Goal: Task Accomplishment & Management: Complete application form

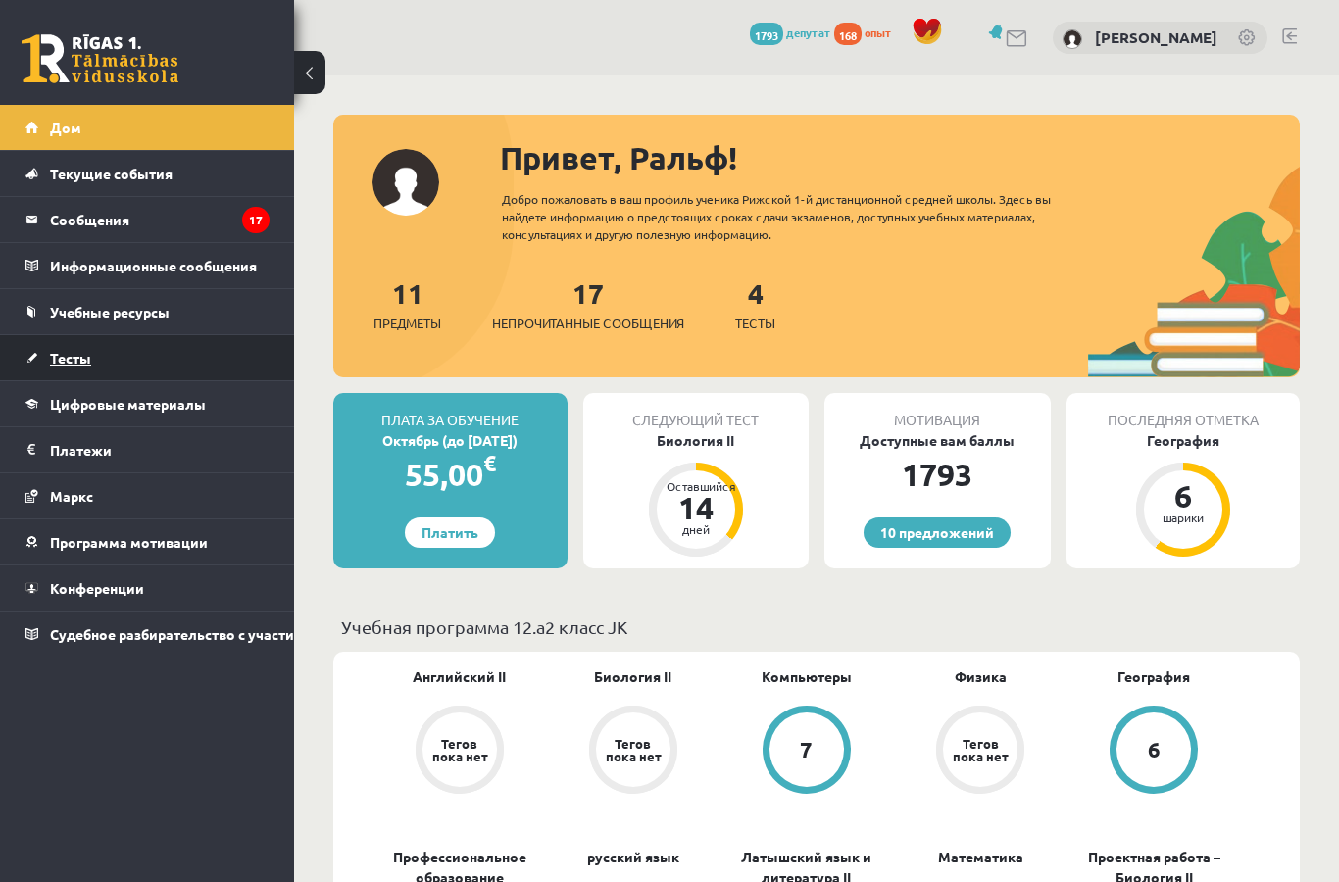
click at [70, 351] on font "Тесты" at bounding box center [70, 358] width 41 height 18
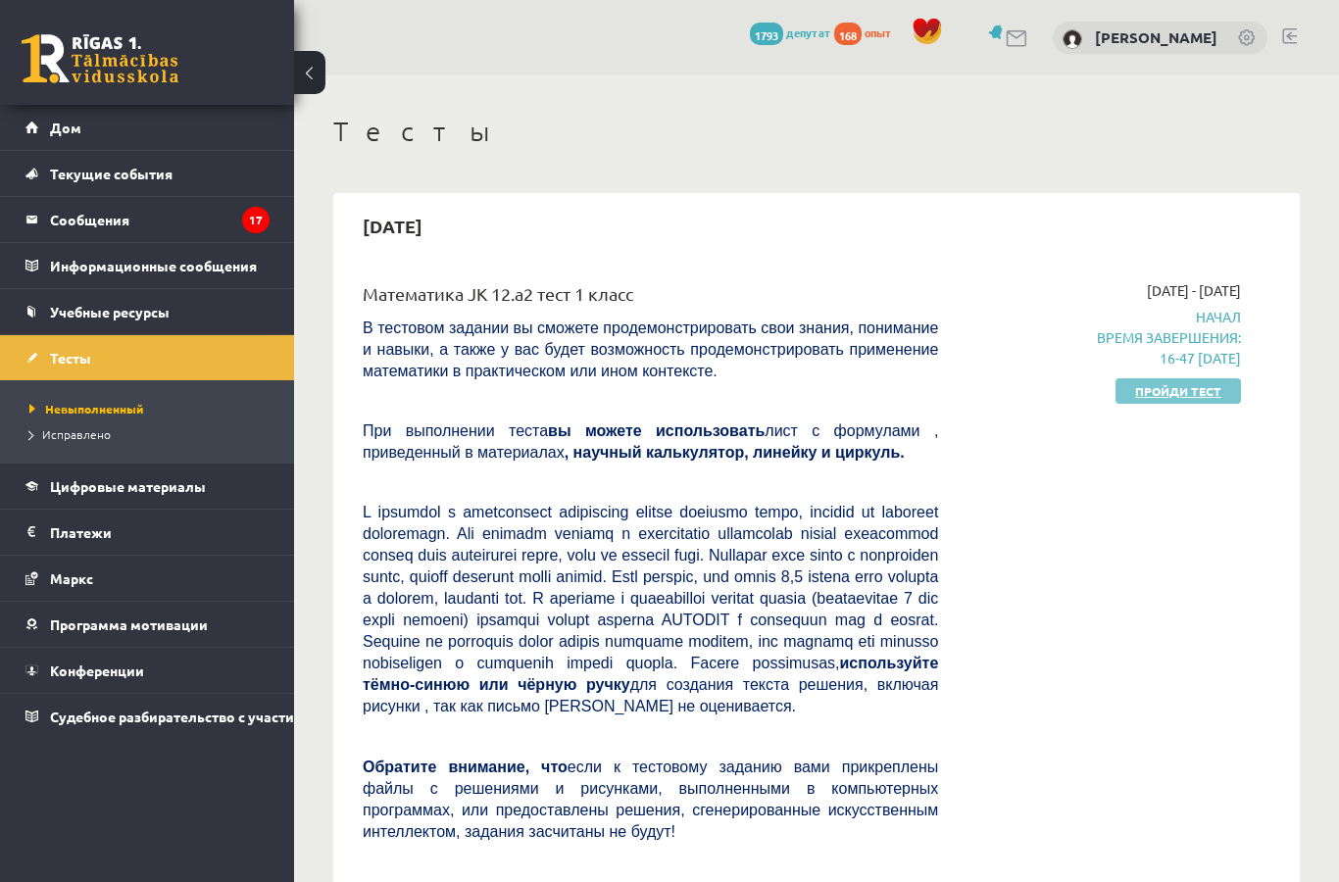
click at [1201, 389] on font "Пройди тест" at bounding box center [1178, 391] width 86 height 16
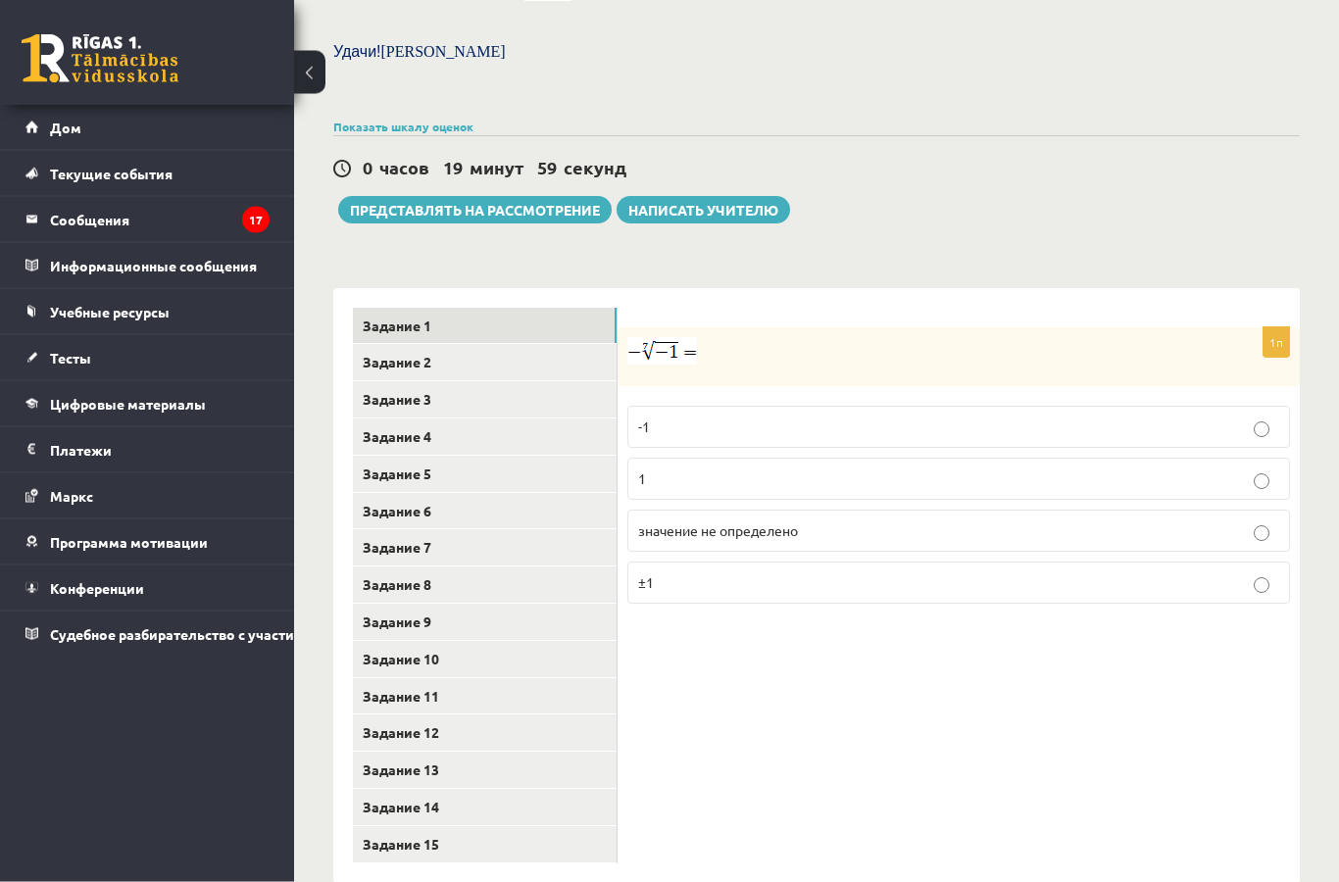
scroll to position [699, 0]
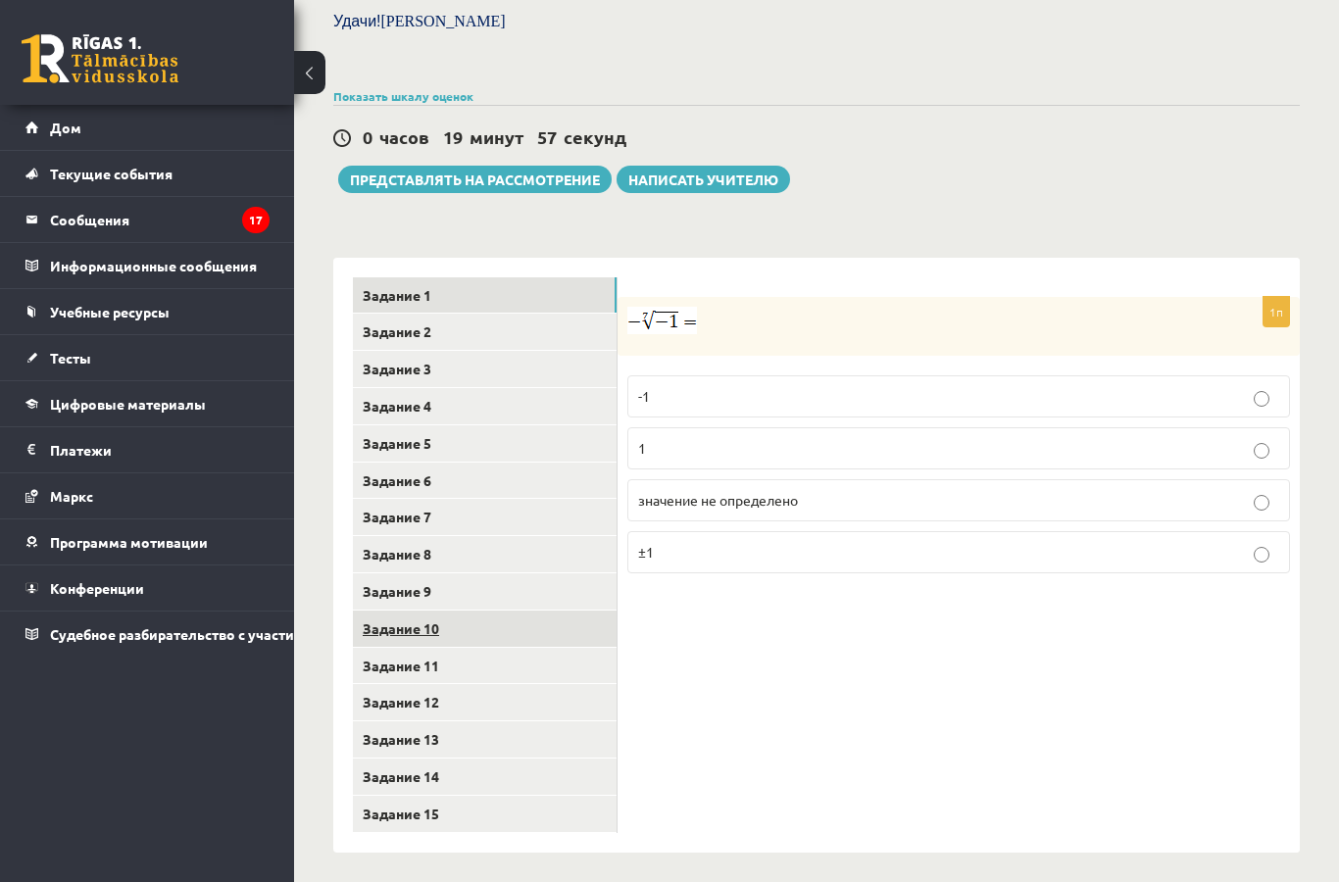
click at [399, 623] on font "Задание 10" at bounding box center [401, 628] width 76 height 18
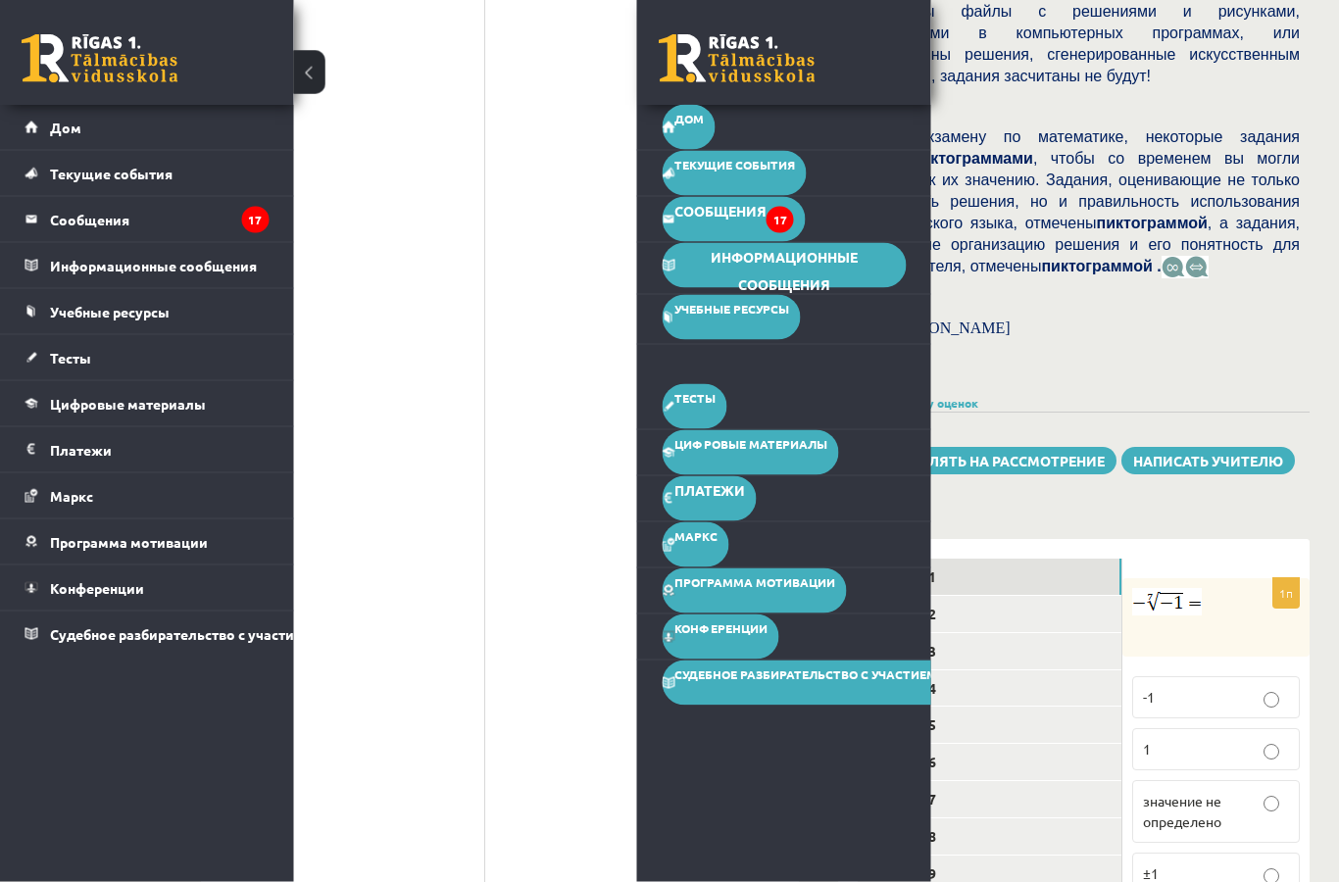
scroll to position [1603, 27]
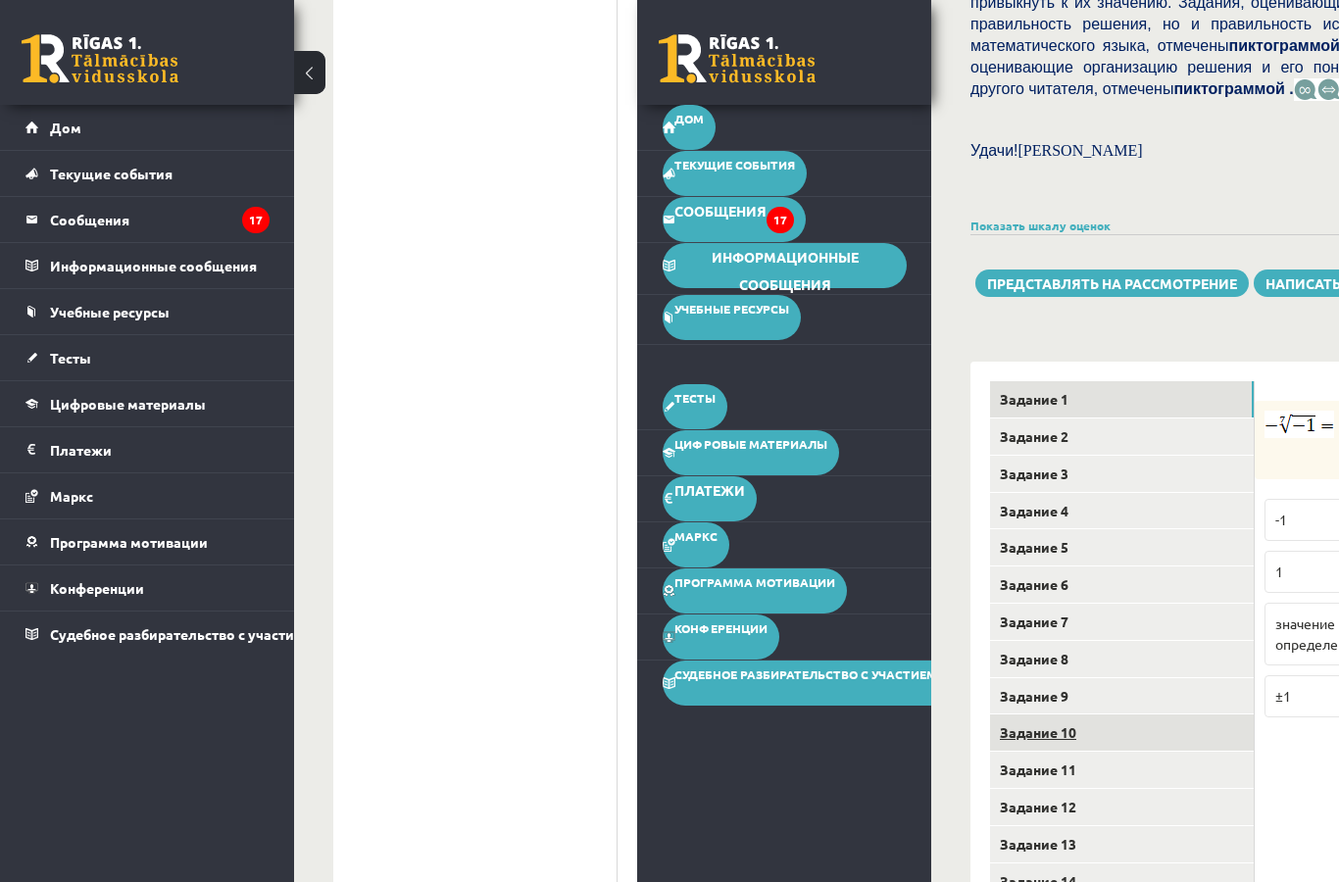
click at [1145, 751] on link "Задание 10" at bounding box center [1122, 732] width 264 height 36
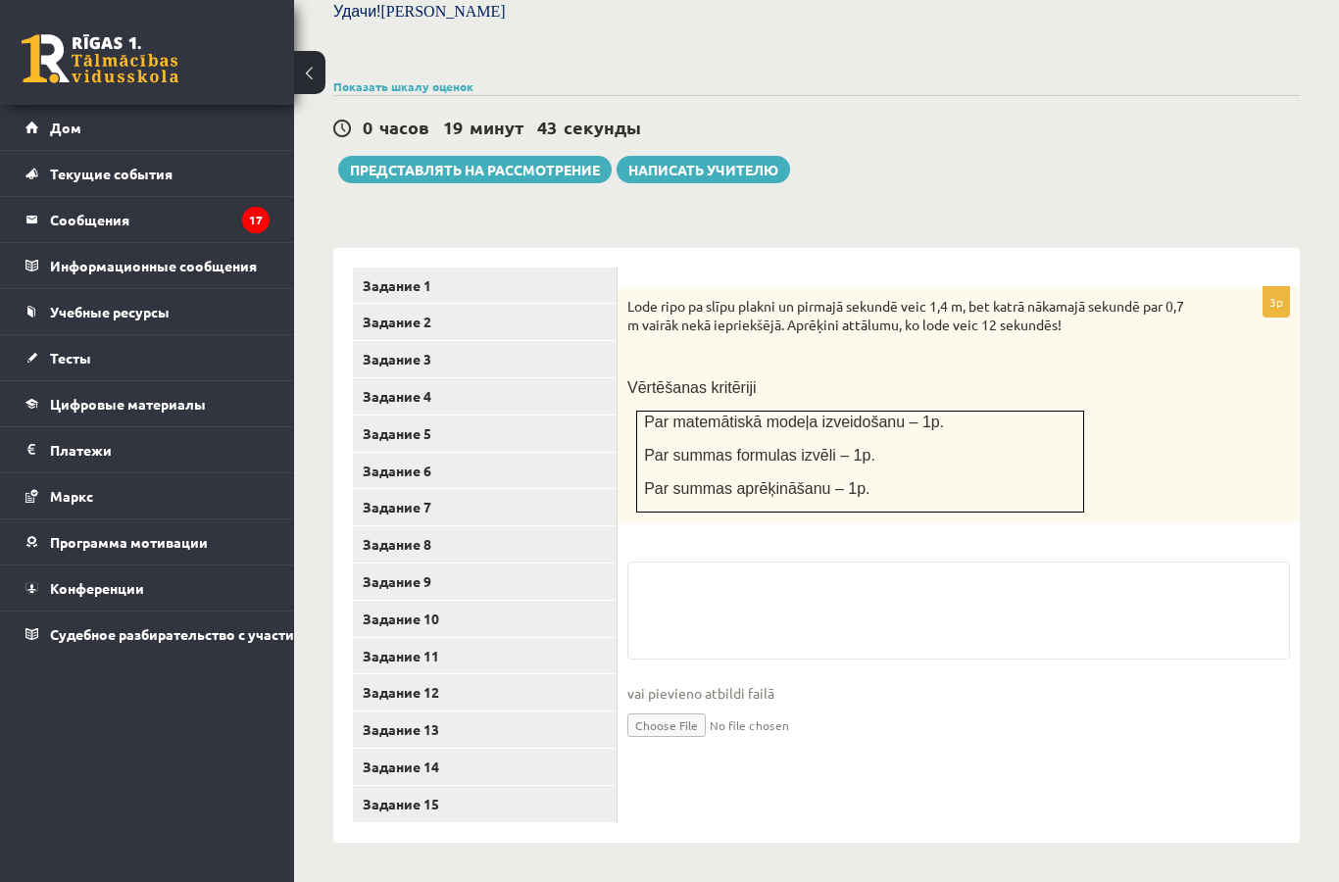
scroll to position [620, 0]
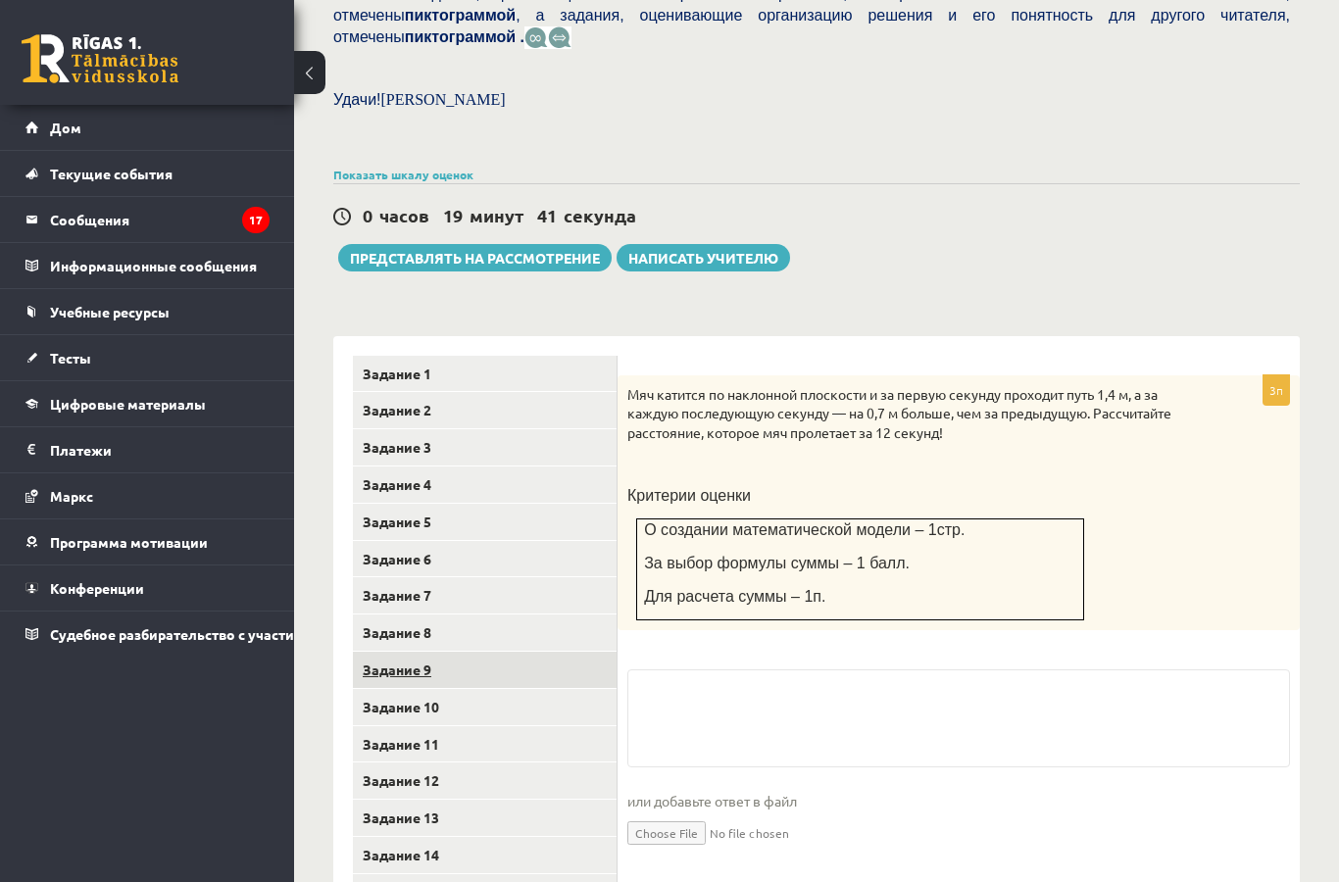
click at [388, 672] on font "Задание 9" at bounding box center [397, 670] width 69 height 18
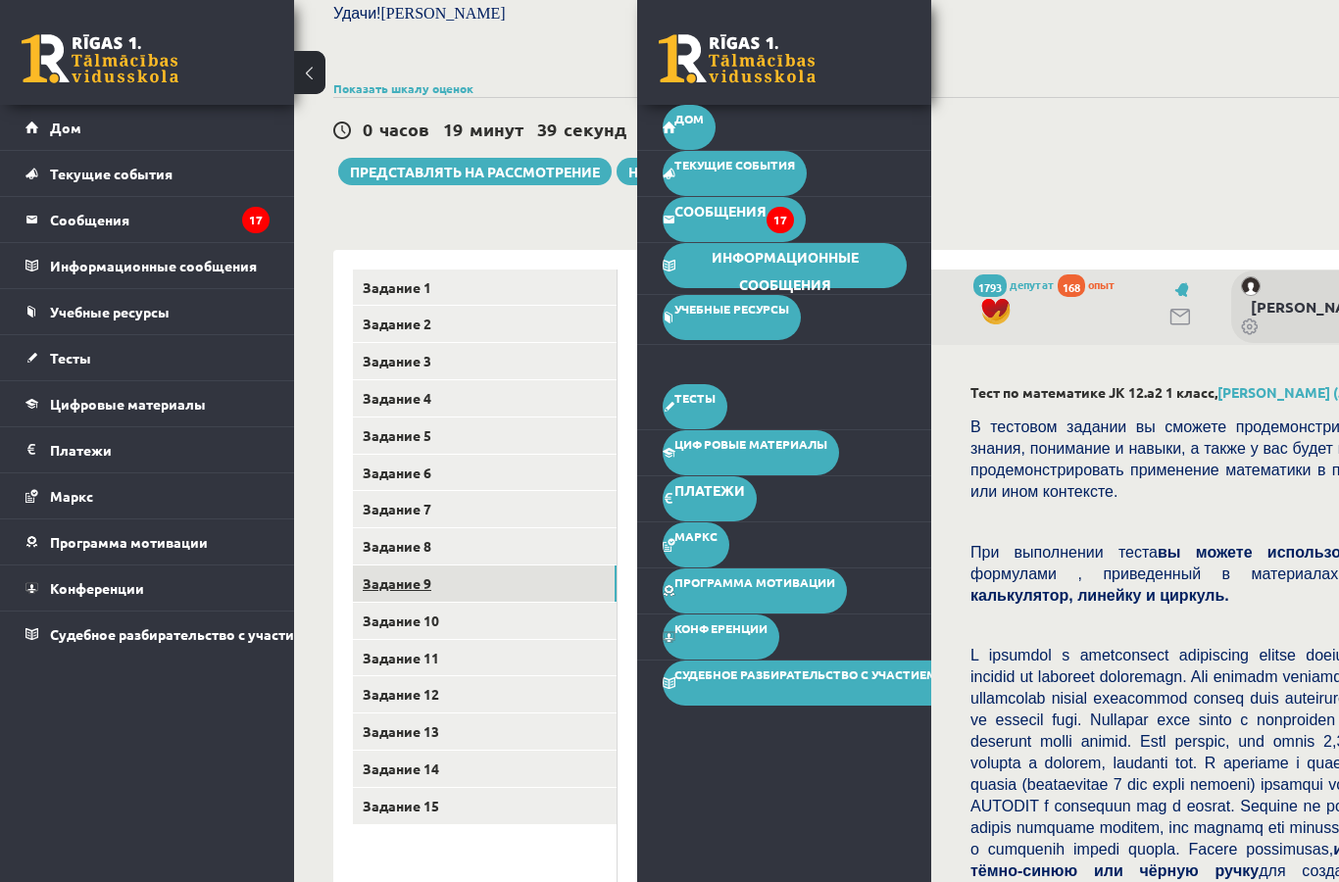
click at [398, 584] on font "Задание 9" at bounding box center [397, 583] width 69 height 18
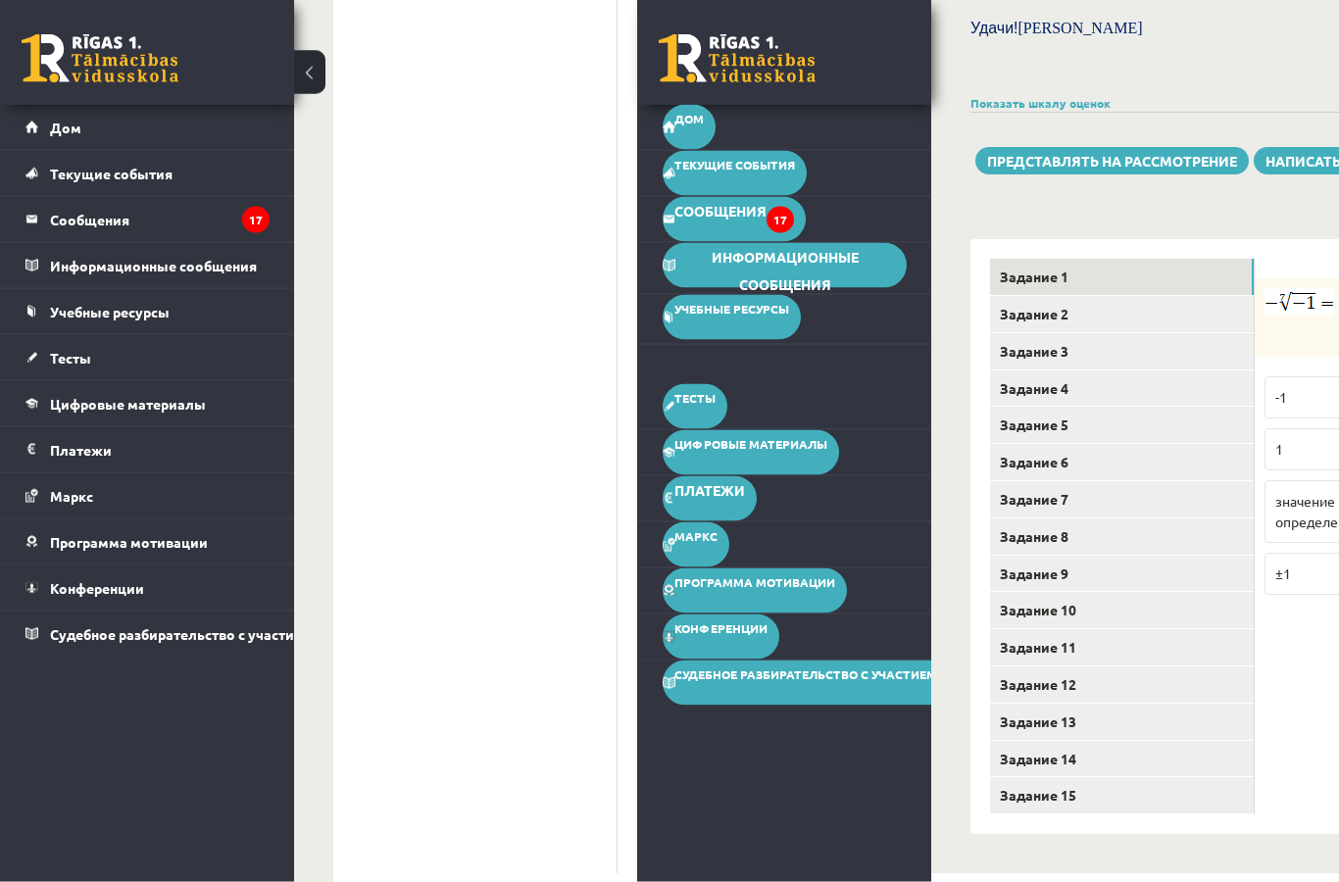
scroll to position [1909, 0]
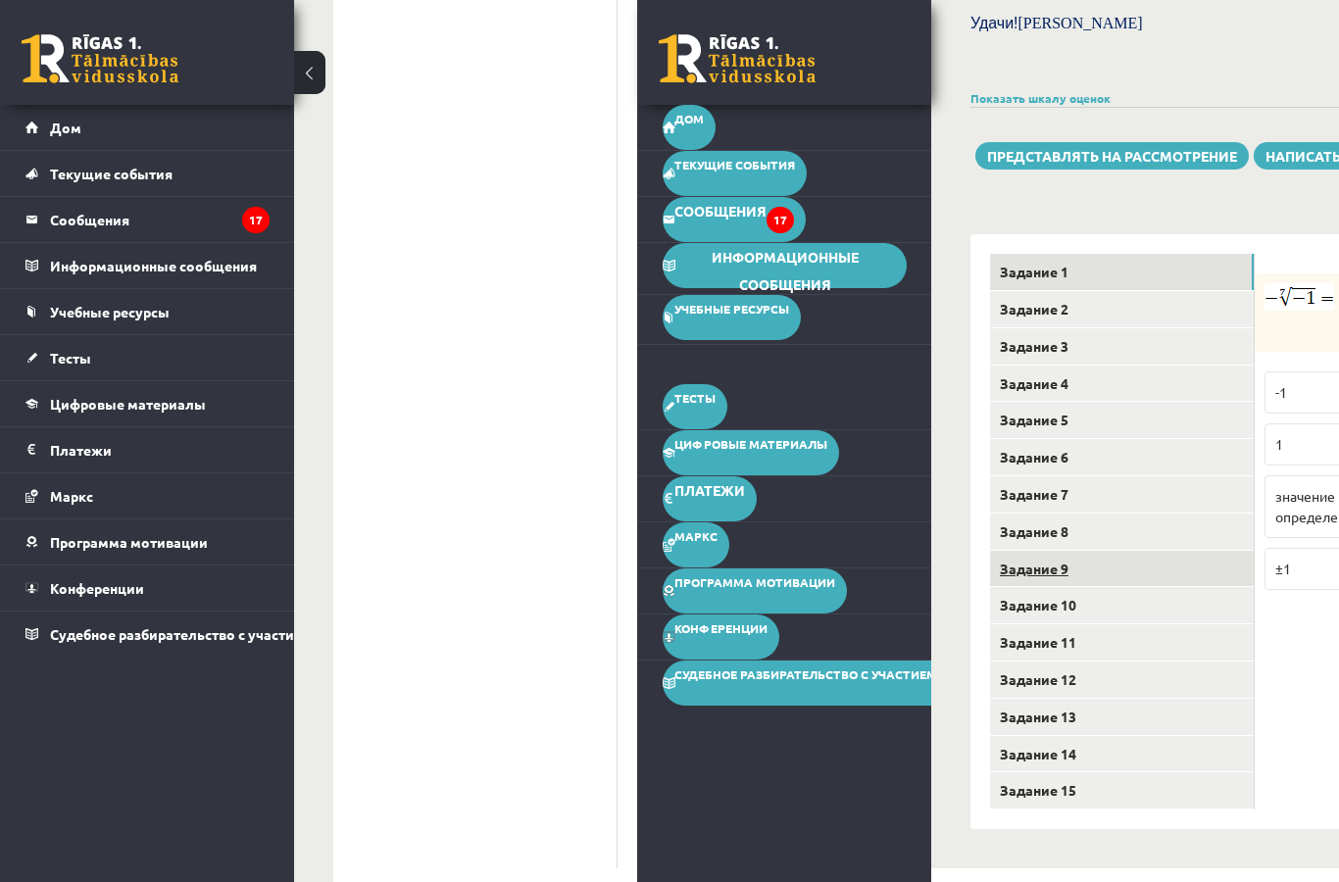
click at [1156, 587] on link "Задание 9" at bounding box center [1122, 569] width 264 height 36
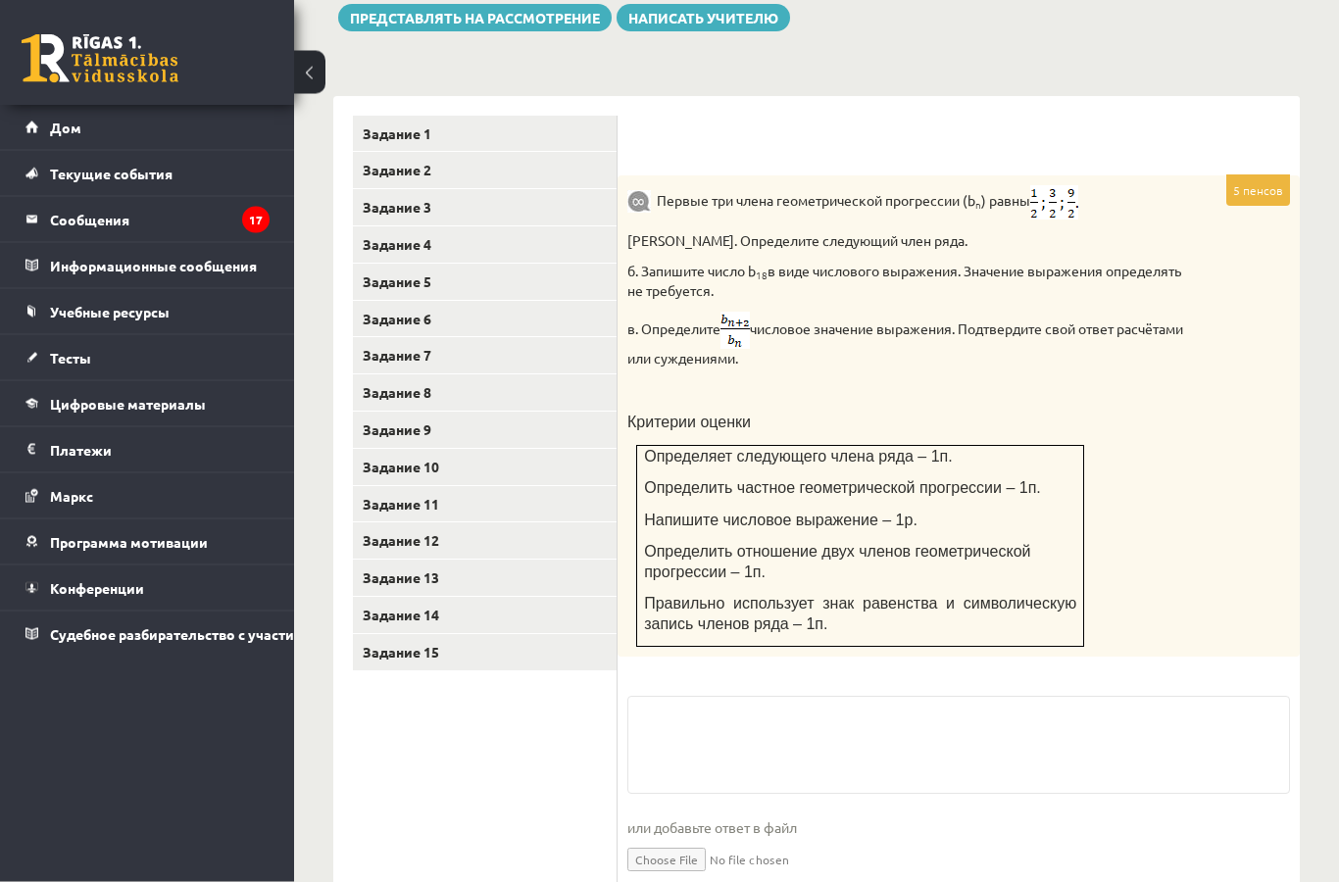
scroll to position [860, 0]
click at [688, 858] on input "file" at bounding box center [958, 858] width 662 height 40
type input "**********"
click at [411, 467] on font "Задание 10" at bounding box center [401, 467] width 76 height 18
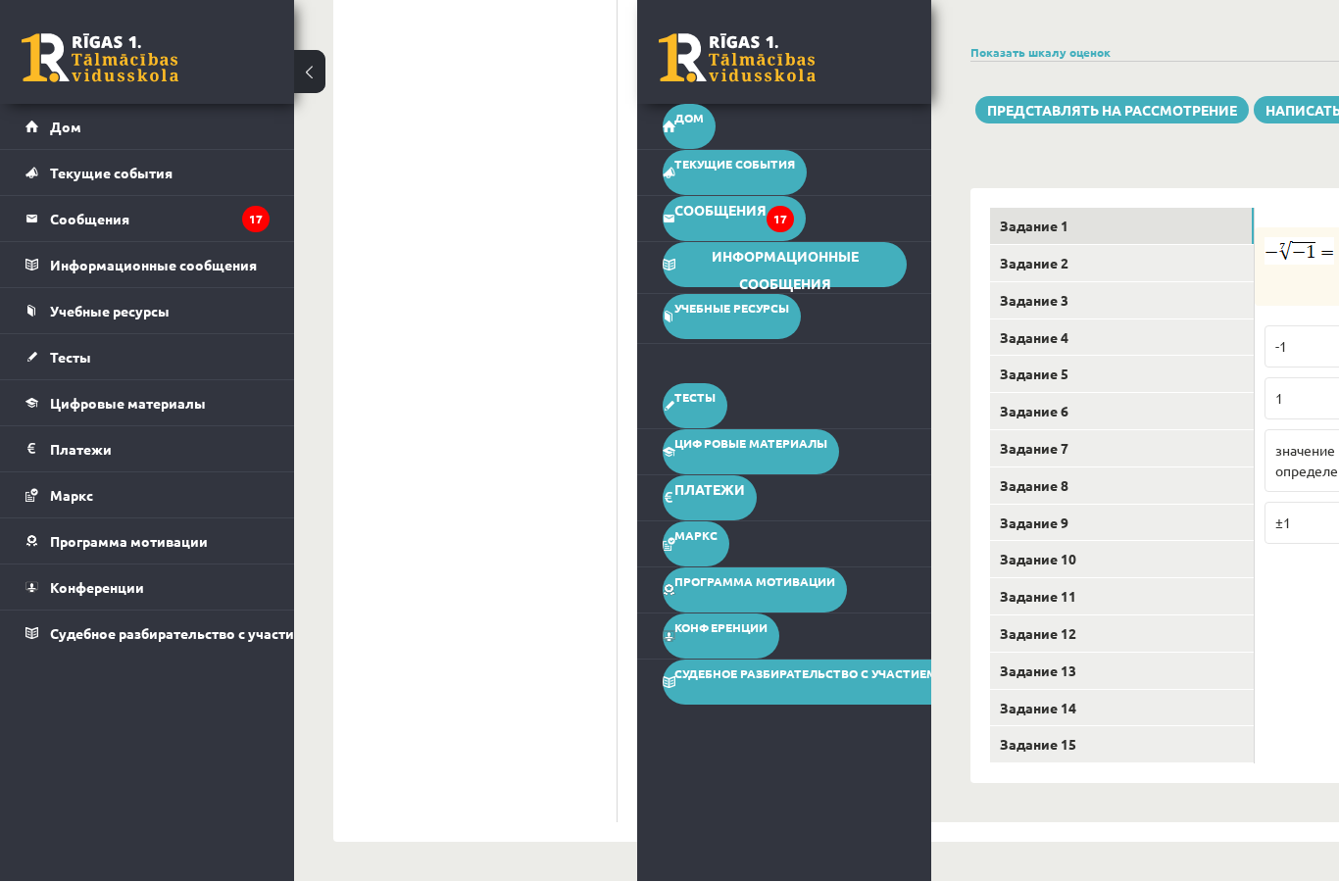
scroll to position [1915, 0]
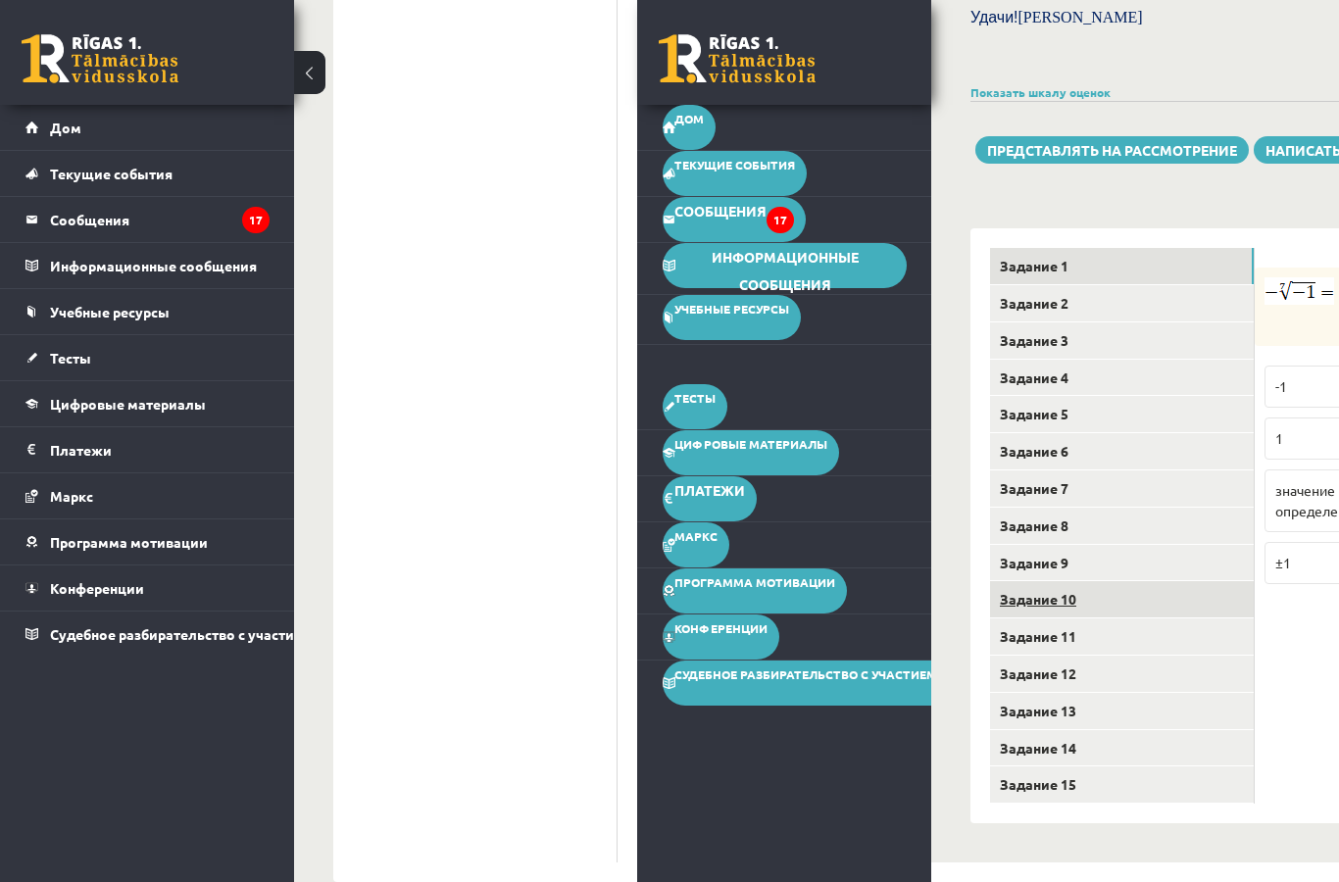
click at [1128, 617] on link "Задание 10" at bounding box center [1122, 599] width 264 height 36
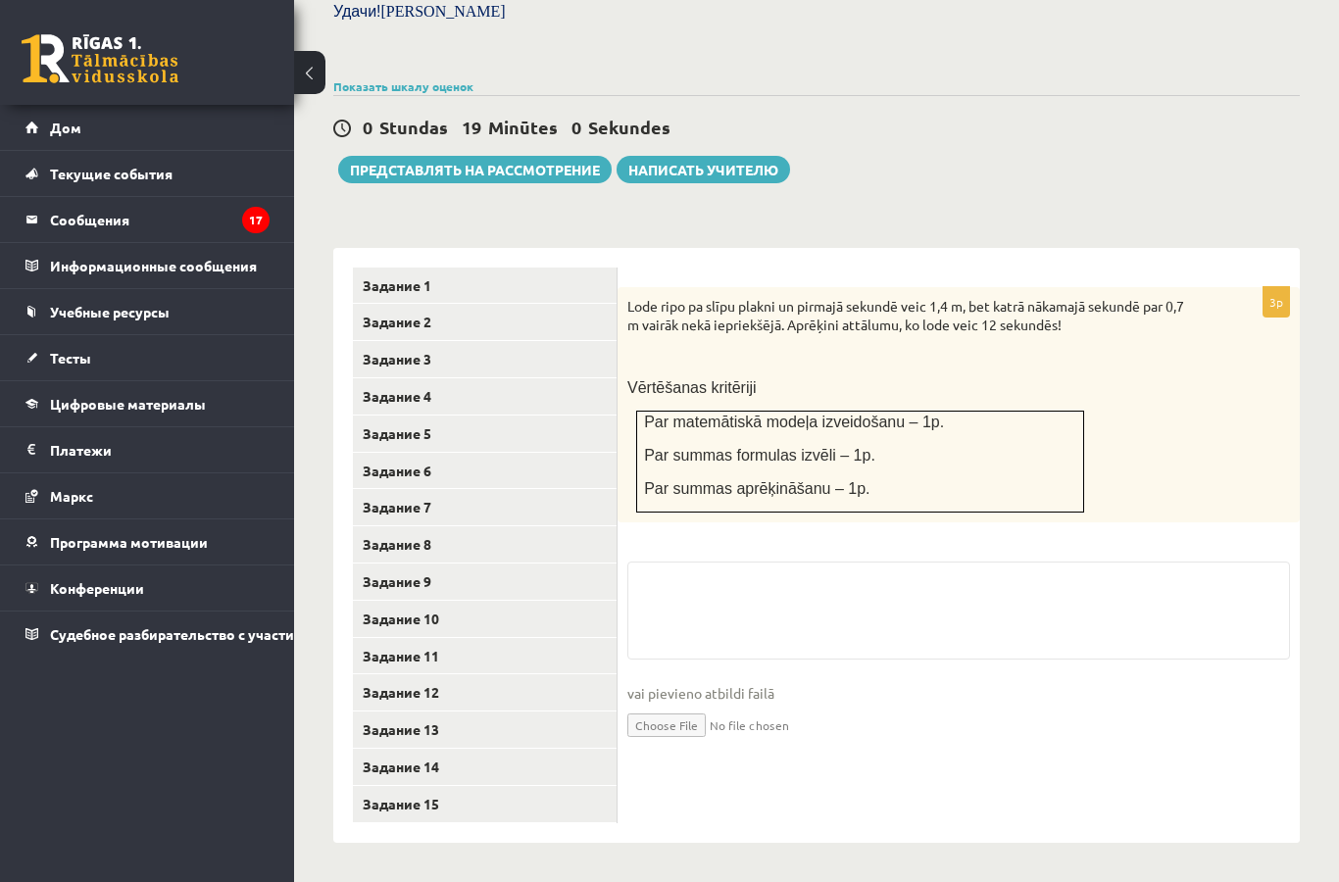
scroll to position [620, 0]
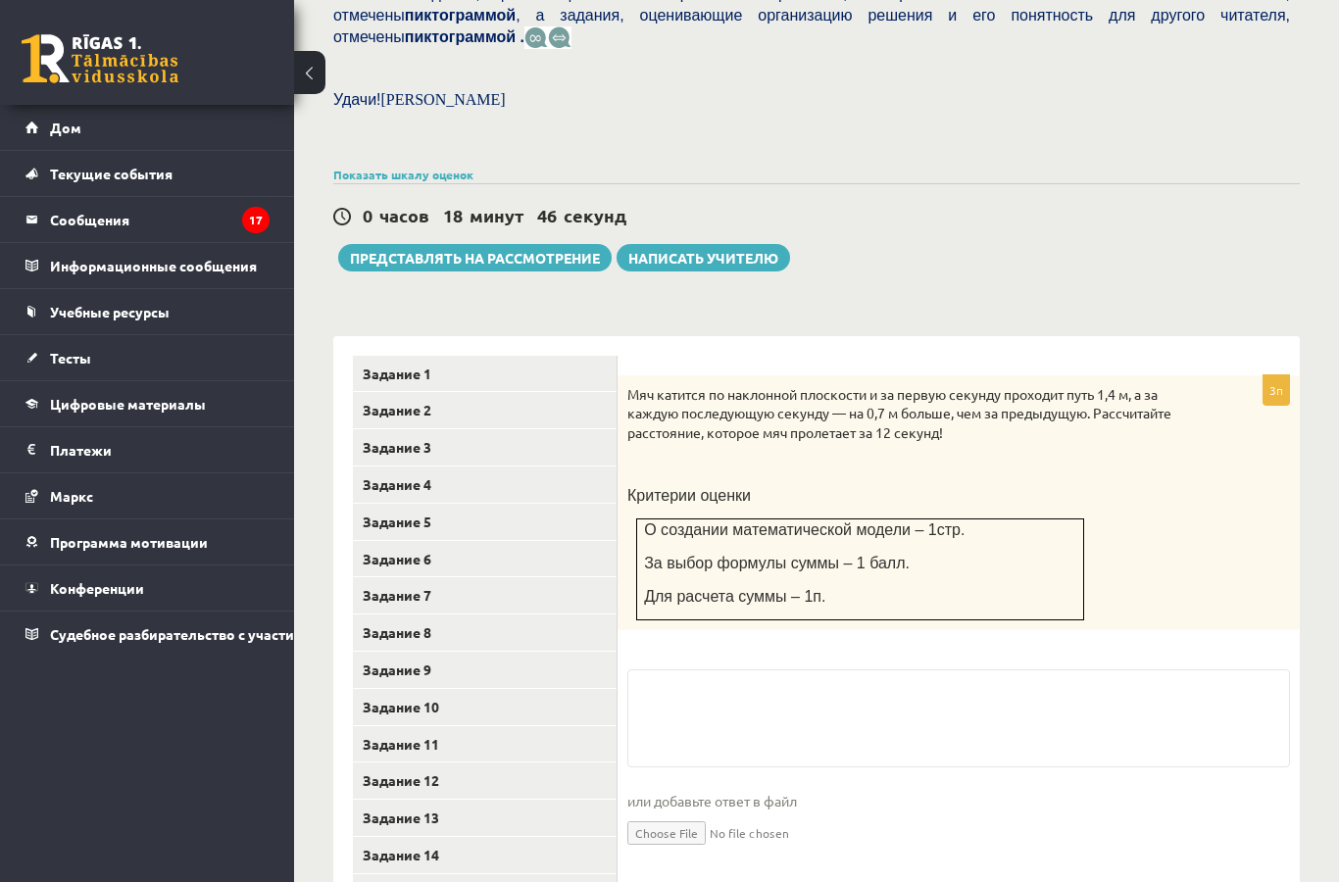
click at [685, 842] on input "file" at bounding box center [958, 831] width 662 height 40
type input "**********"
click at [477, 732] on link "Задание 11" at bounding box center [485, 744] width 264 height 36
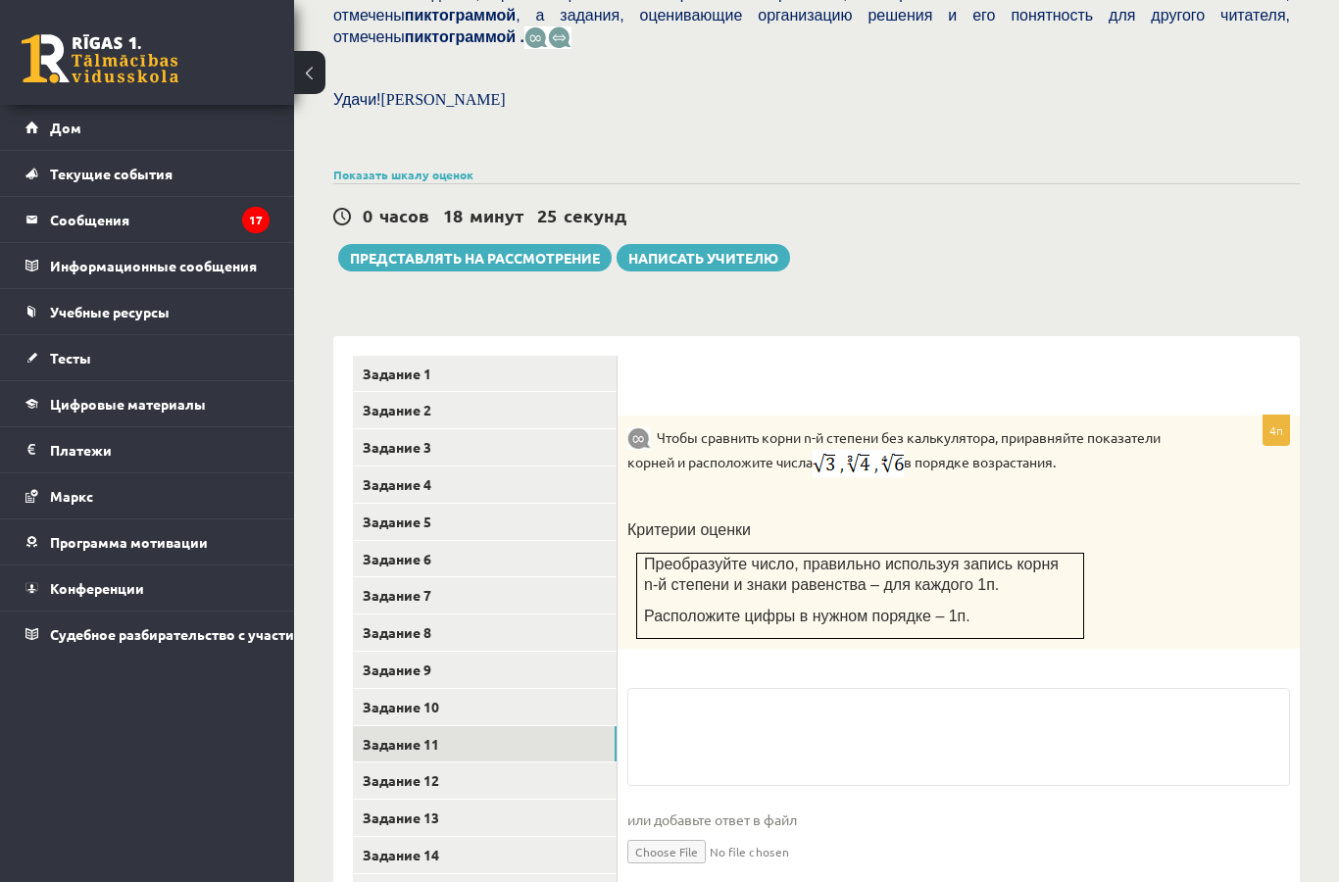
click at [703, 854] on input "file" at bounding box center [958, 850] width 662 height 40
type input "**********"
click at [491, 783] on link "Задание 12" at bounding box center [485, 780] width 264 height 36
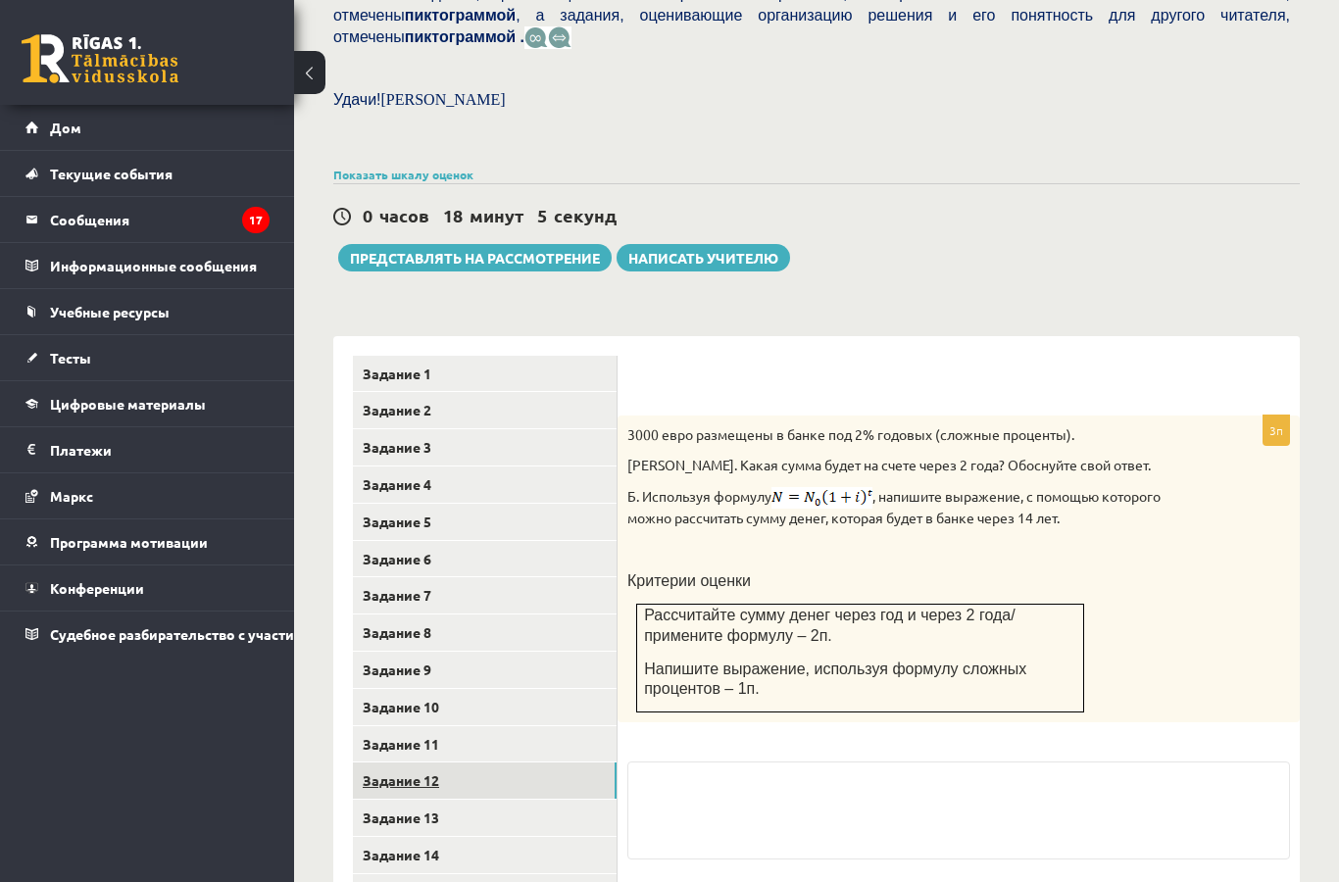
type input "**********"
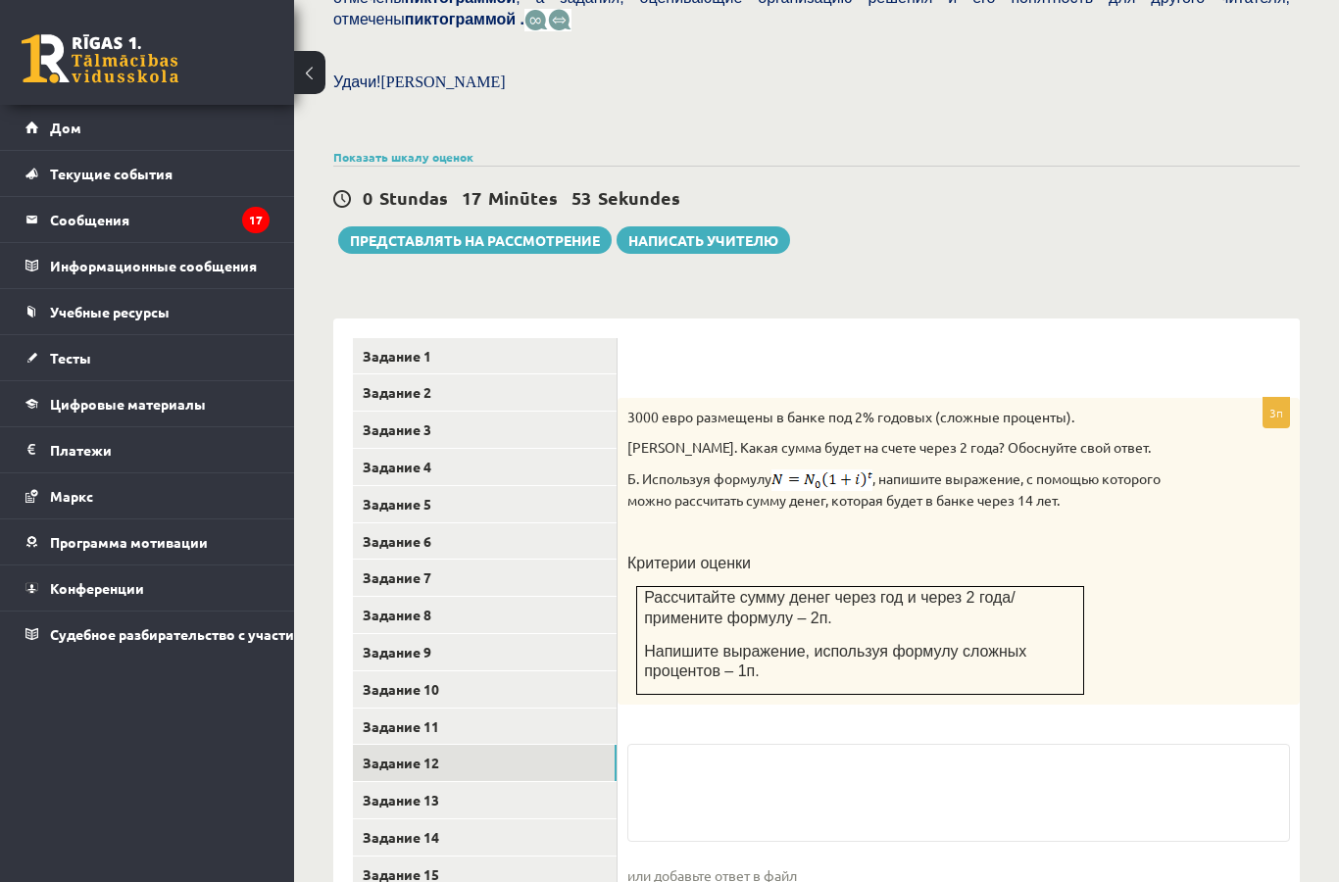
scroll to position [713, 0]
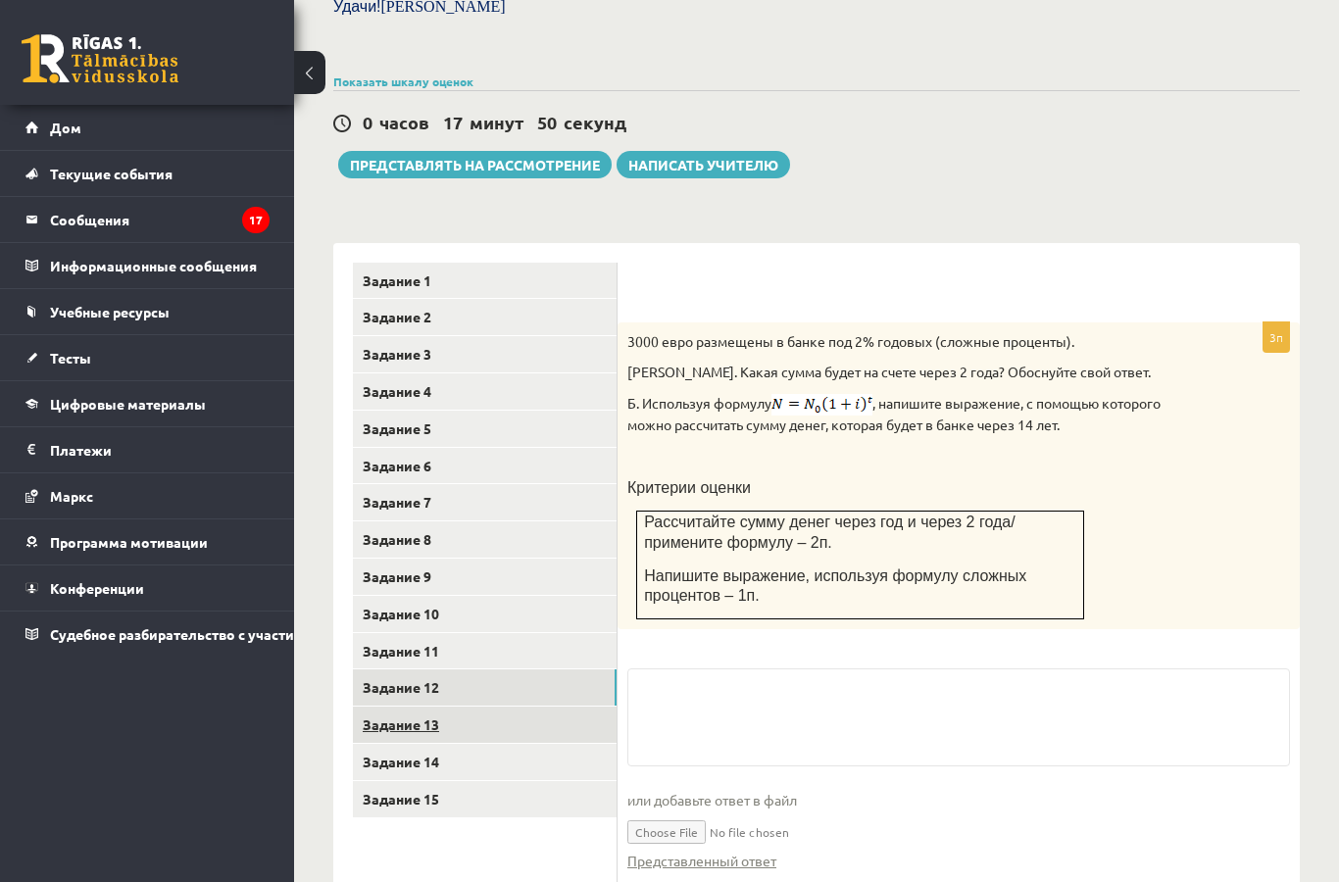
click at [531, 722] on link "Задание 13" at bounding box center [485, 725] width 264 height 36
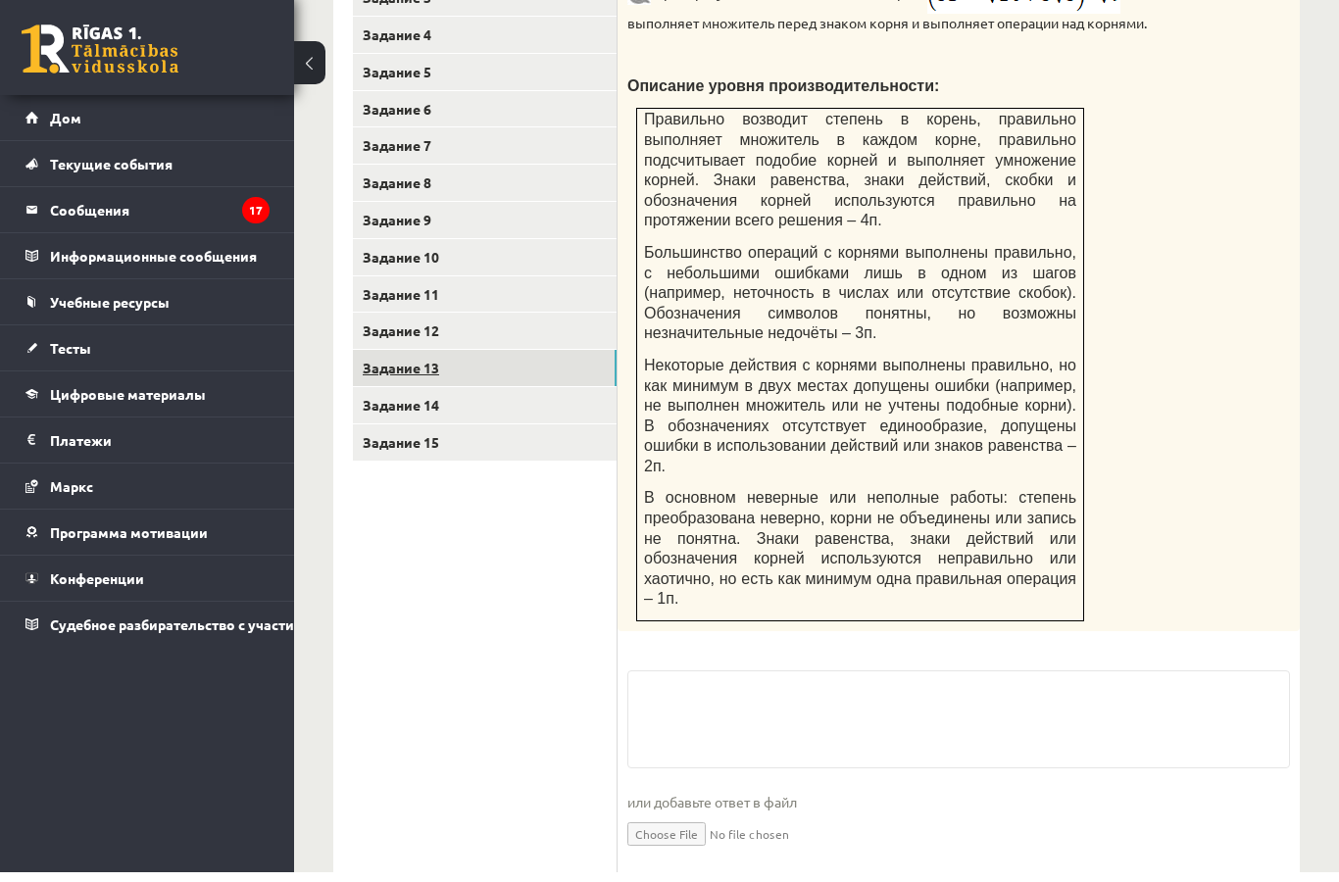
scroll to position [1060, 0]
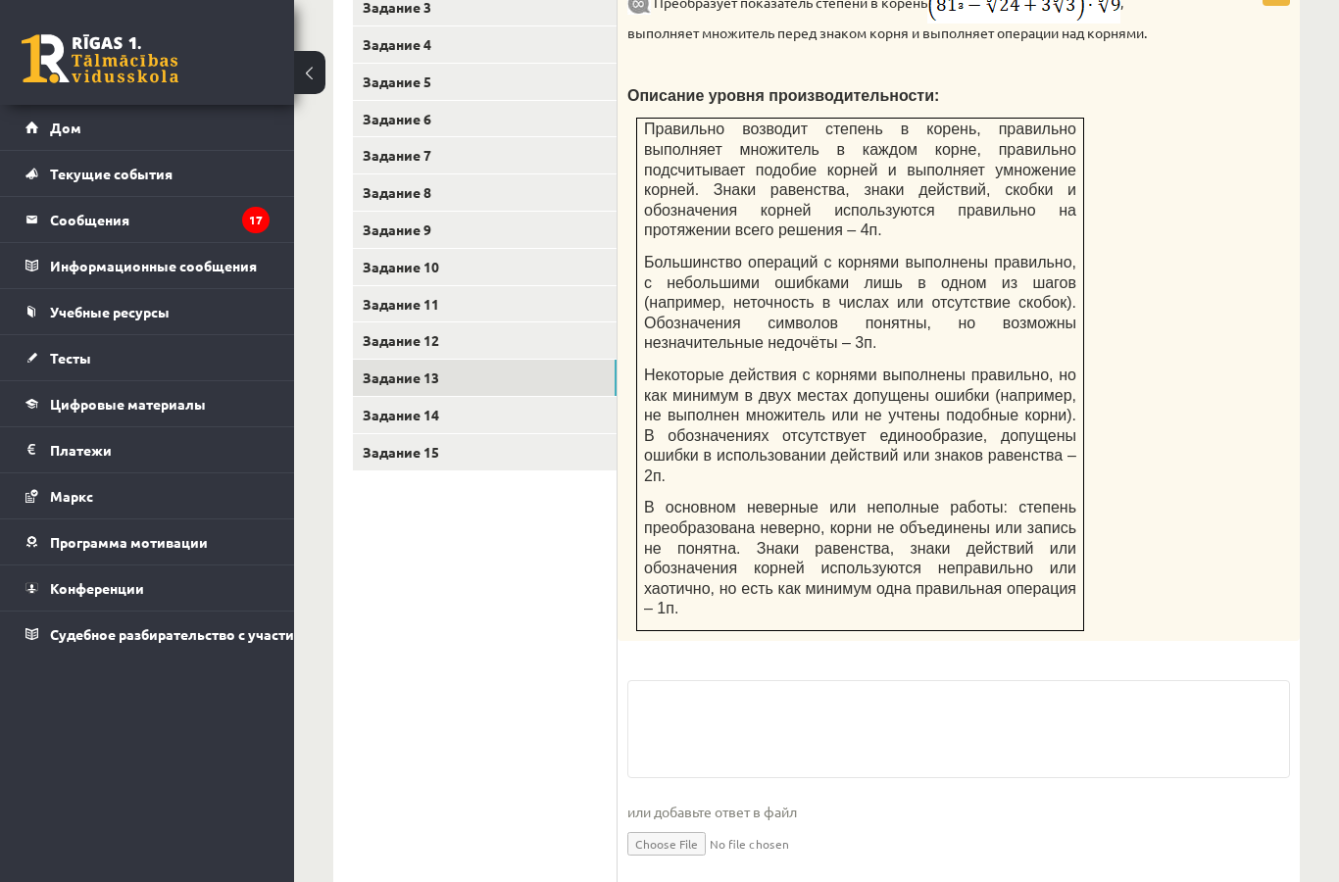
click at [705, 837] on input "file" at bounding box center [958, 842] width 662 height 40
click at [690, 841] on input "file" at bounding box center [958, 842] width 662 height 40
type input "**********"
click at [555, 399] on link "Задание 14" at bounding box center [485, 415] width 264 height 36
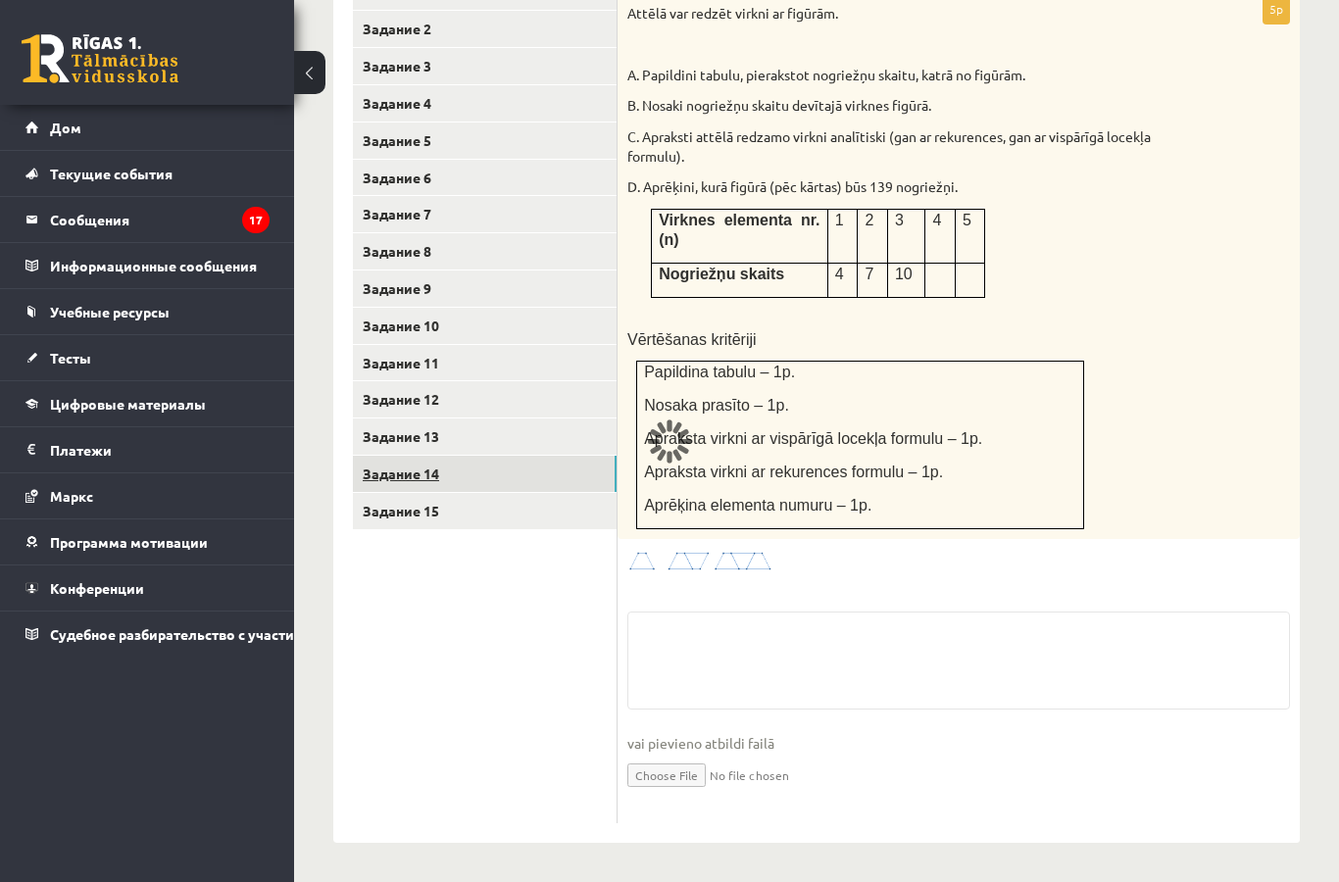
scroll to position [920, 0]
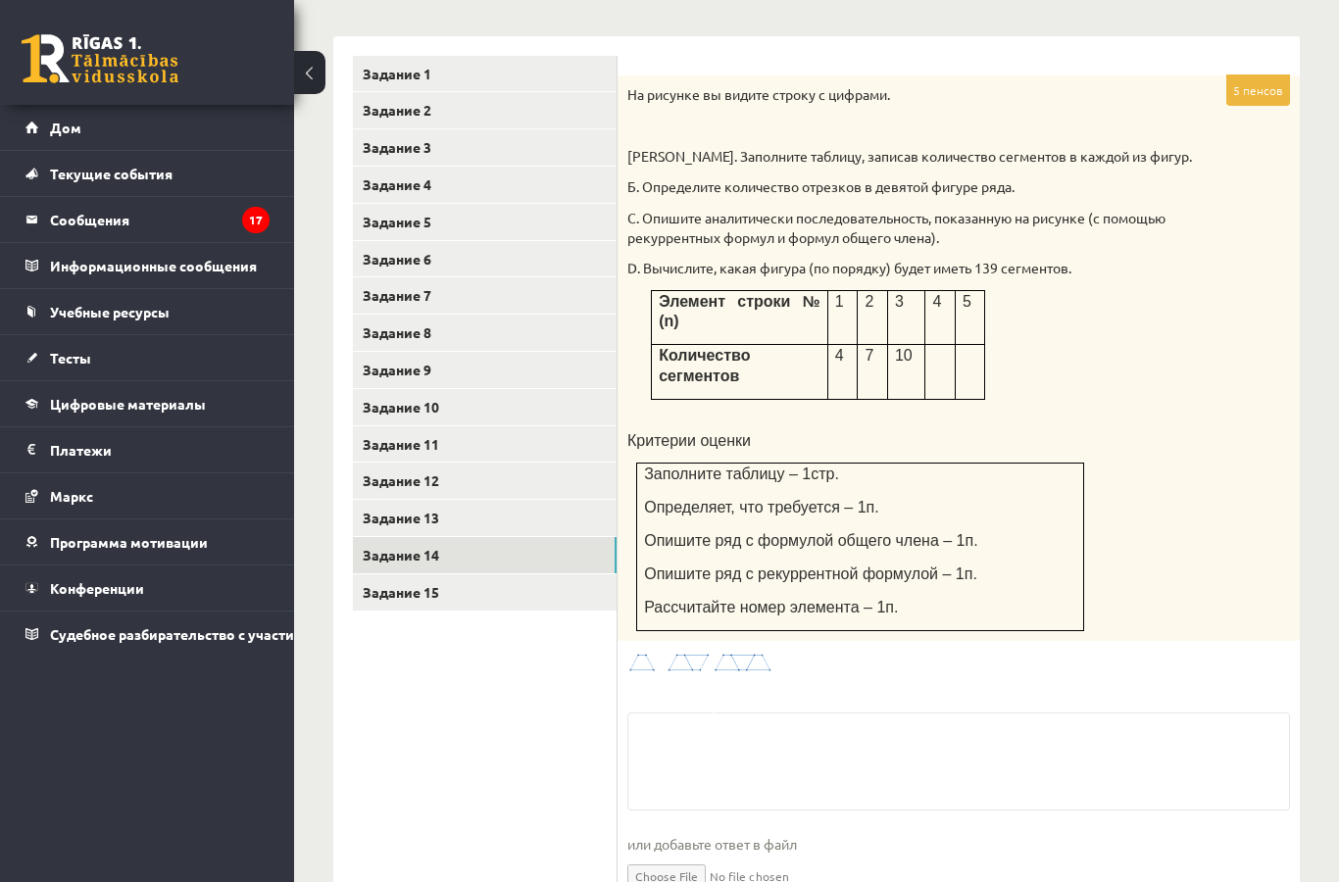
click at [702, 869] on input "file" at bounding box center [958, 875] width 662 height 40
type input "**********"
click at [530, 580] on link "Задание 15" at bounding box center [485, 592] width 264 height 36
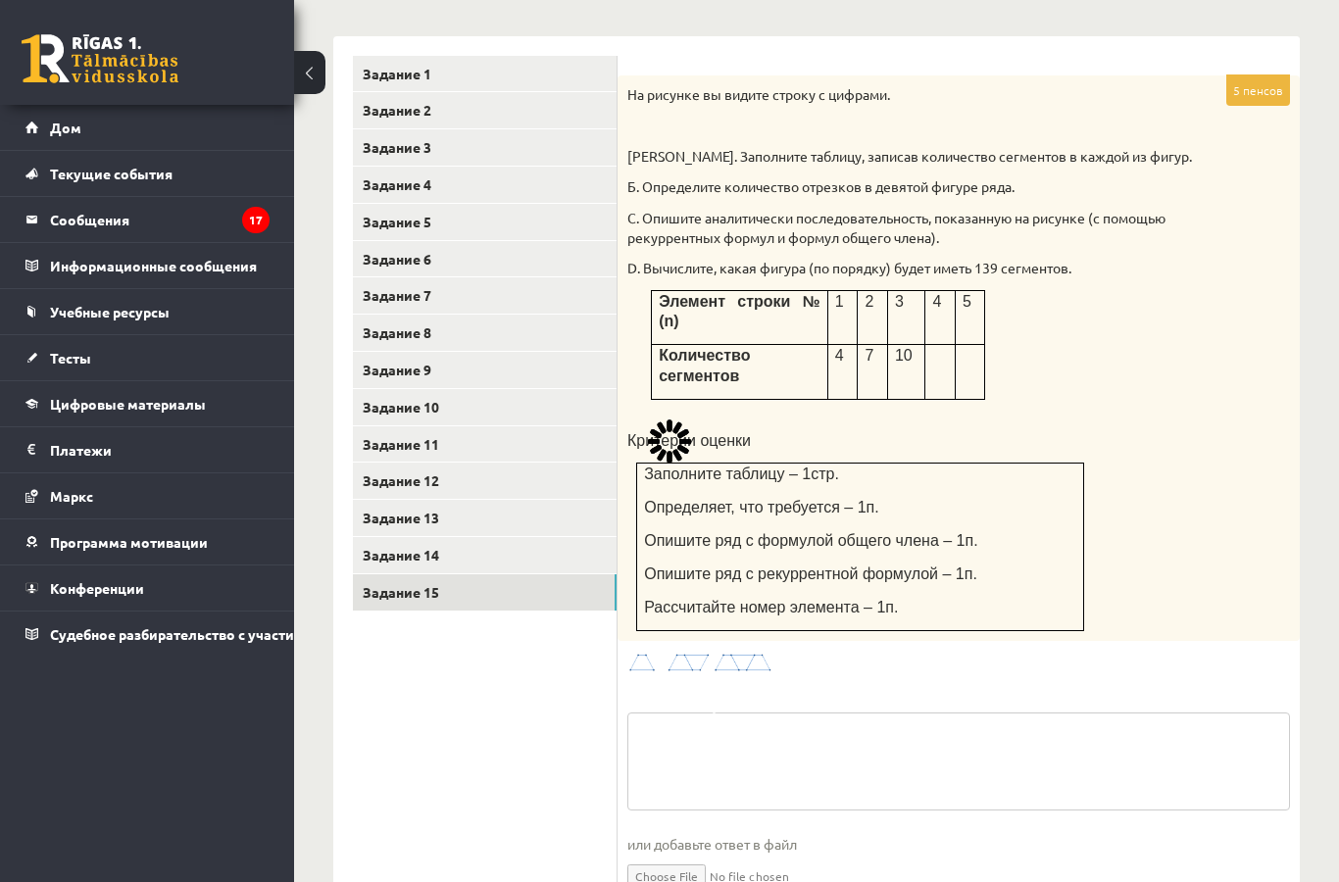
click at [777, 770] on textarea at bounding box center [958, 761] width 662 height 98
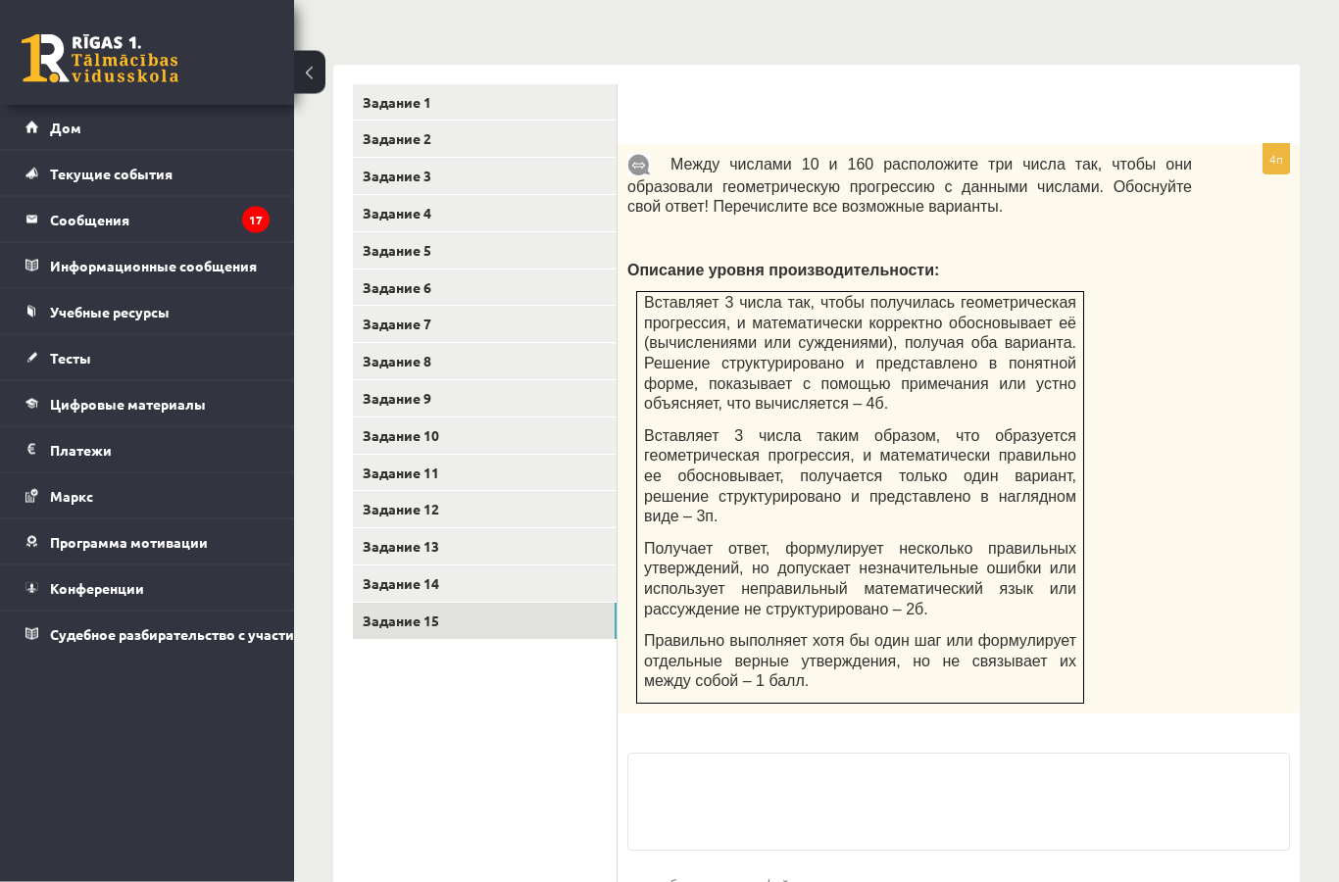
scroll to position [900, 0]
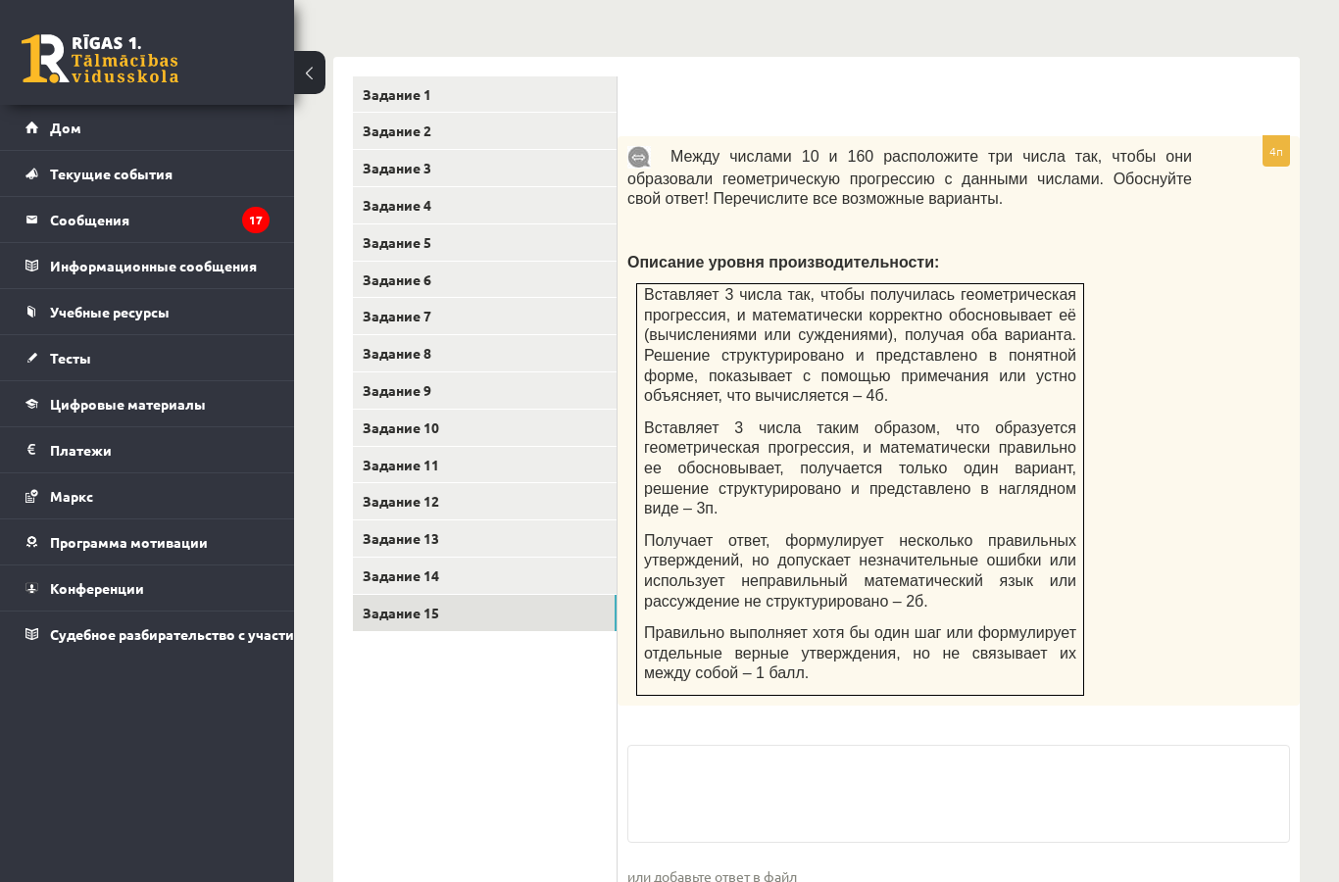
type input "**********"
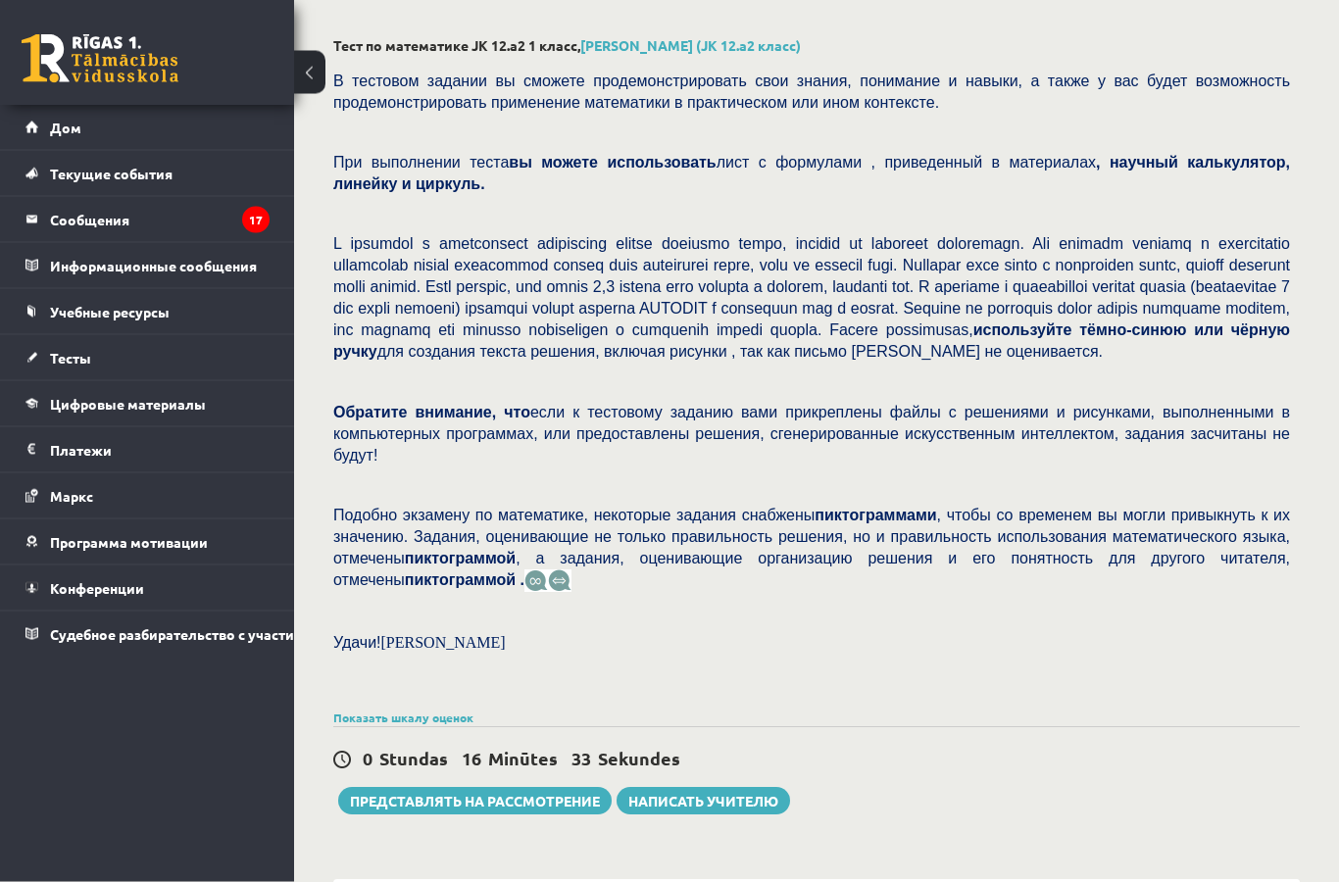
scroll to position [77, 0]
click at [554, 808] on font "Представлять на рассмотрение" at bounding box center [475, 801] width 250 height 18
